Goal: Information Seeking & Learning: Learn about a topic

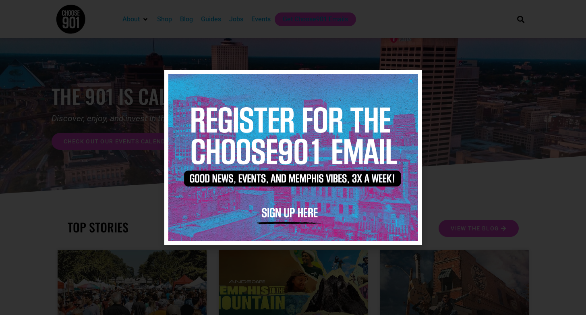
click at [411, 81] on icon "Close" at bounding box center [411, 81] width 6 height 6
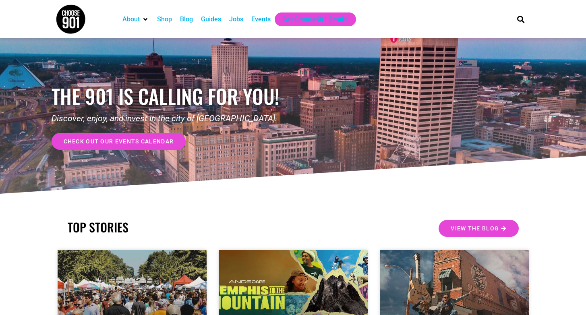
click at [242, 20] on div "Jobs" at bounding box center [236, 19] width 14 height 10
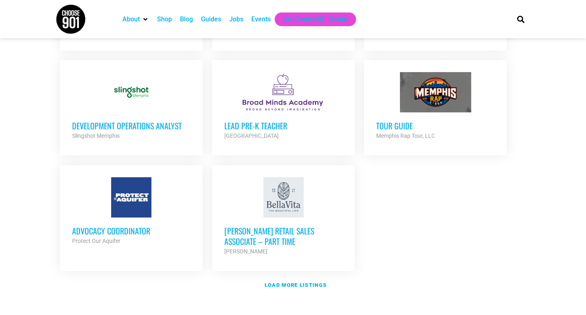
scroll to position [899, 0]
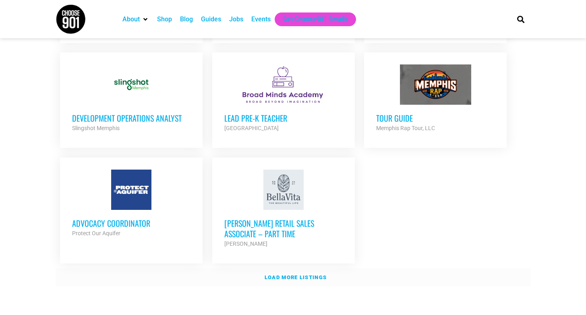
click at [289, 274] on strong "Load more listings" at bounding box center [296, 277] width 62 height 6
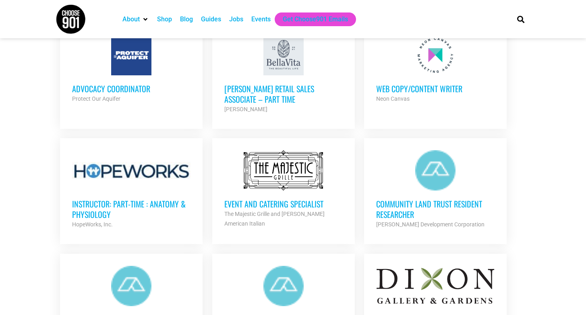
scroll to position [1054, 0]
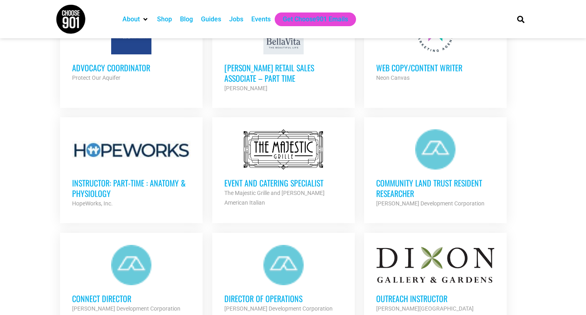
click at [288, 151] on div at bounding box center [283, 149] width 118 height 40
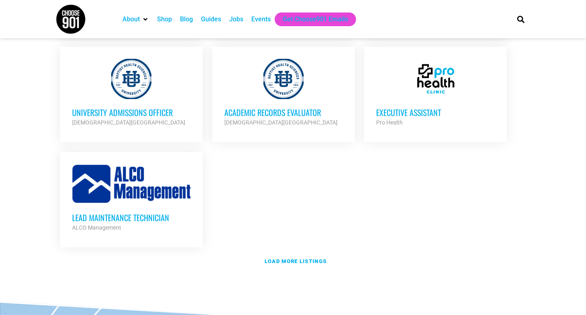
scroll to position [1714, 0]
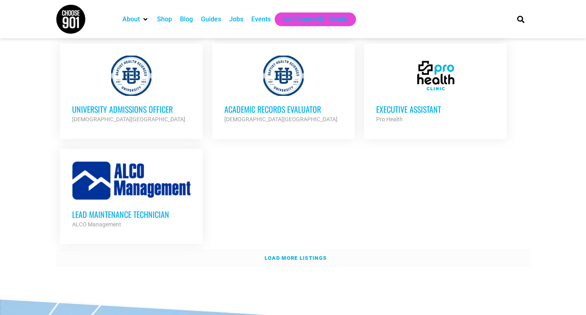
click at [294, 255] on strong "Load more listings" at bounding box center [296, 258] width 62 height 6
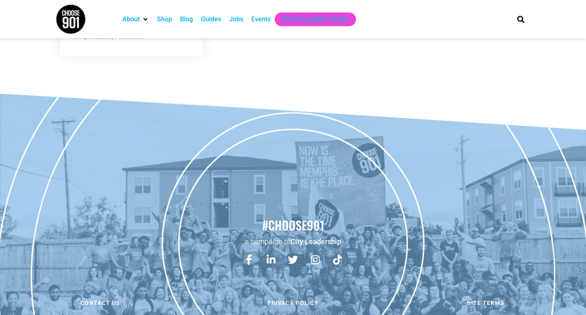
scroll to position [2356, 0]
